Goal: Navigation & Orientation: Find specific page/section

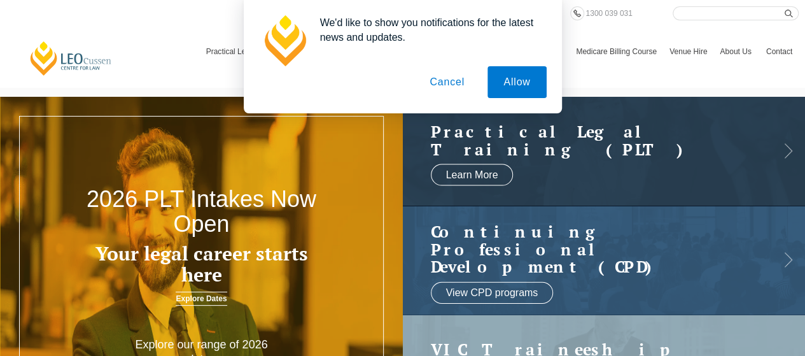
click at [459, 80] on button "Cancel" at bounding box center [447, 82] width 67 height 32
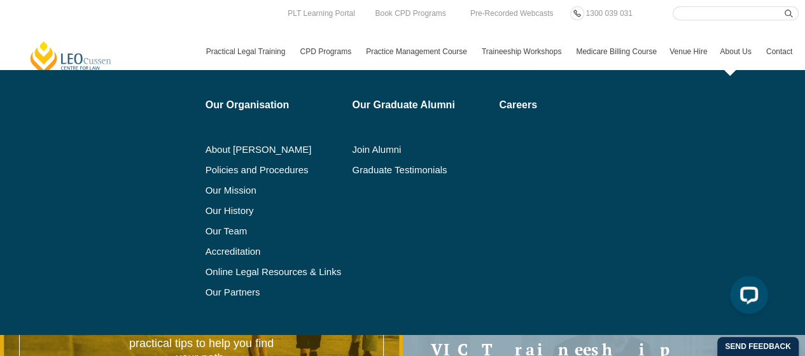
click at [737, 55] on link "About Us" at bounding box center [737, 51] width 46 height 37
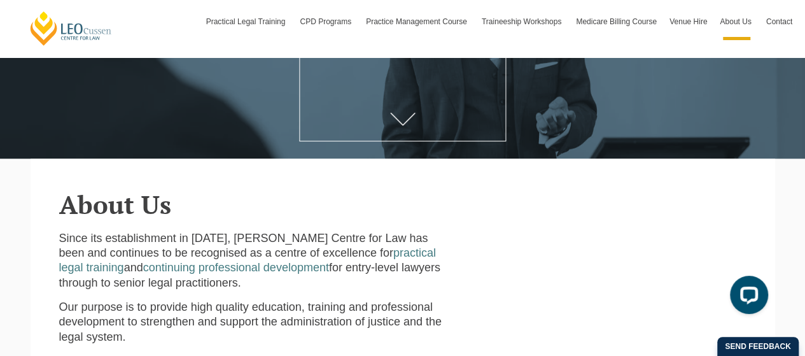
scroll to position [191, 0]
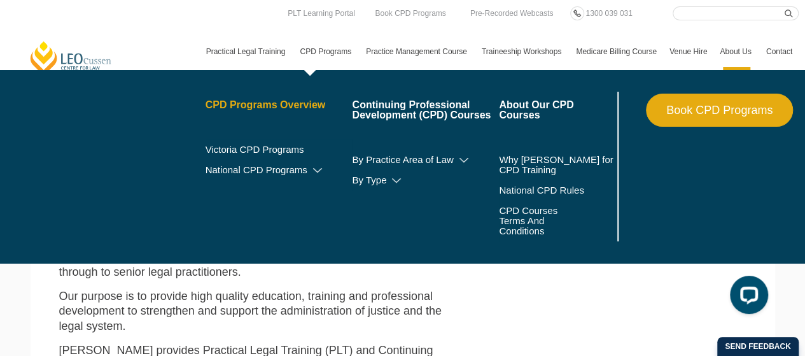
click at [301, 108] on link "CPD Programs Overview" at bounding box center [279, 105] width 147 height 10
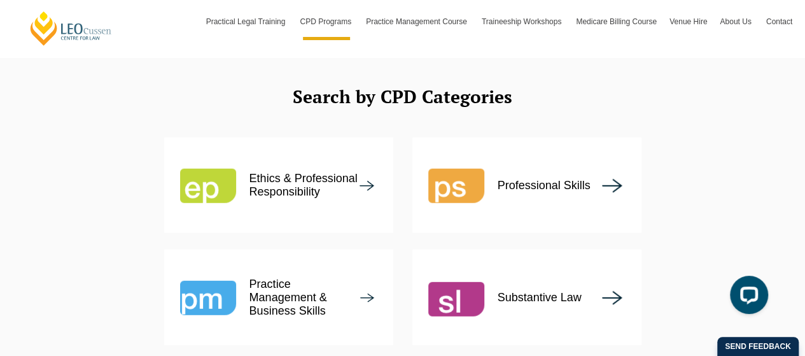
scroll to position [1549, 0]
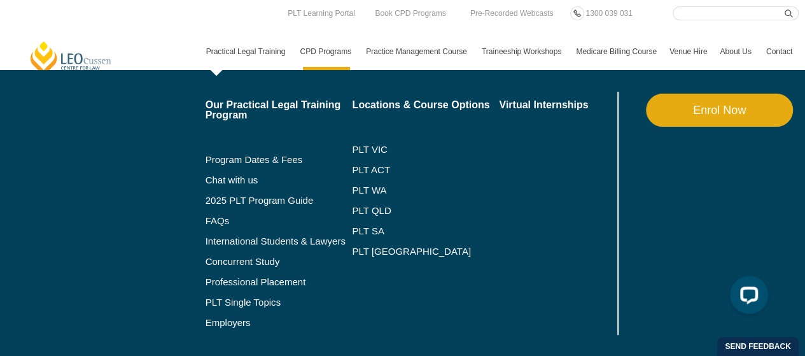
click at [251, 46] on link "Practical Legal Training" at bounding box center [247, 51] width 94 height 37
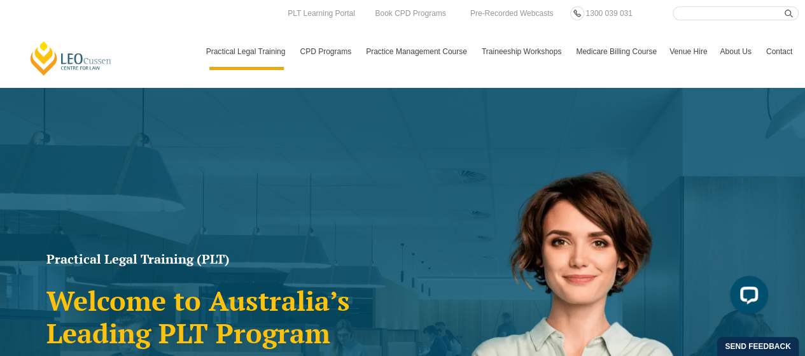
click at [178, 43] on div "Leo Cussen Centre for Law Search here Practical Legal Training Our Practical Le…" at bounding box center [402, 38] width 792 height 64
